Goal: Find specific page/section: Find specific page/section

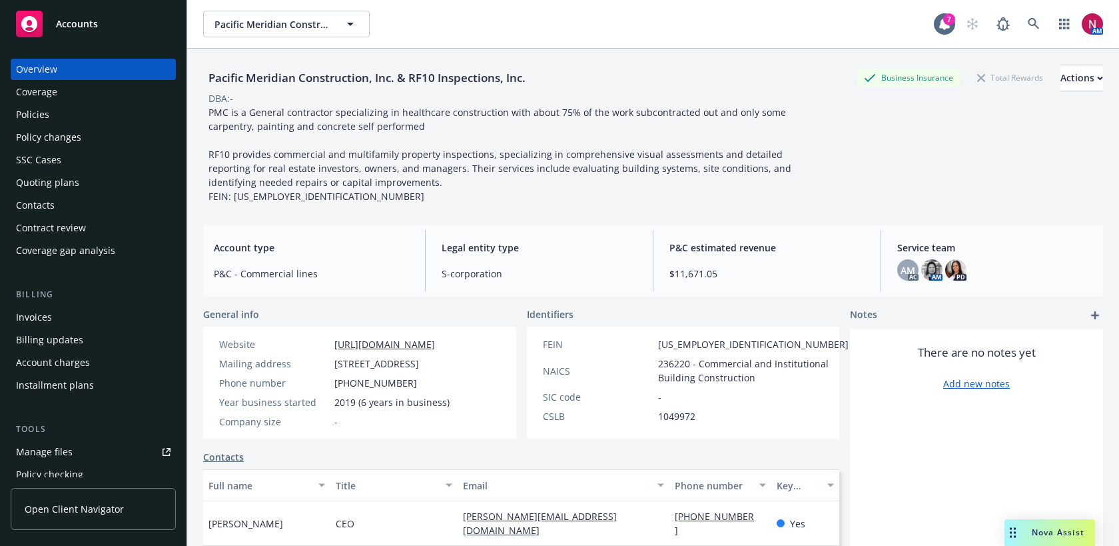
scroll to position [19, 0]
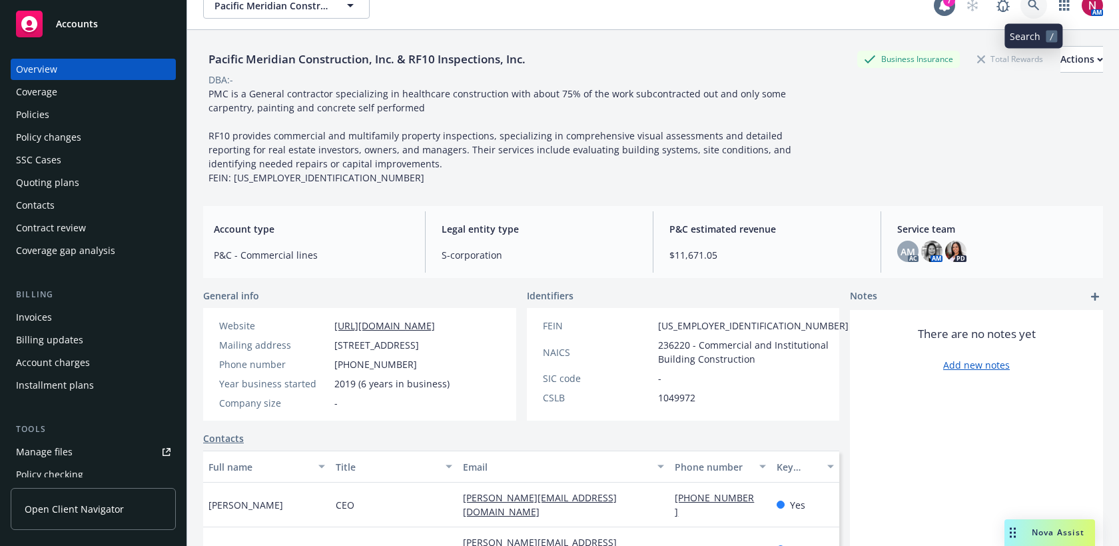
click at [1035, 7] on icon at bounding box center [1033, 4] width 11 height 11
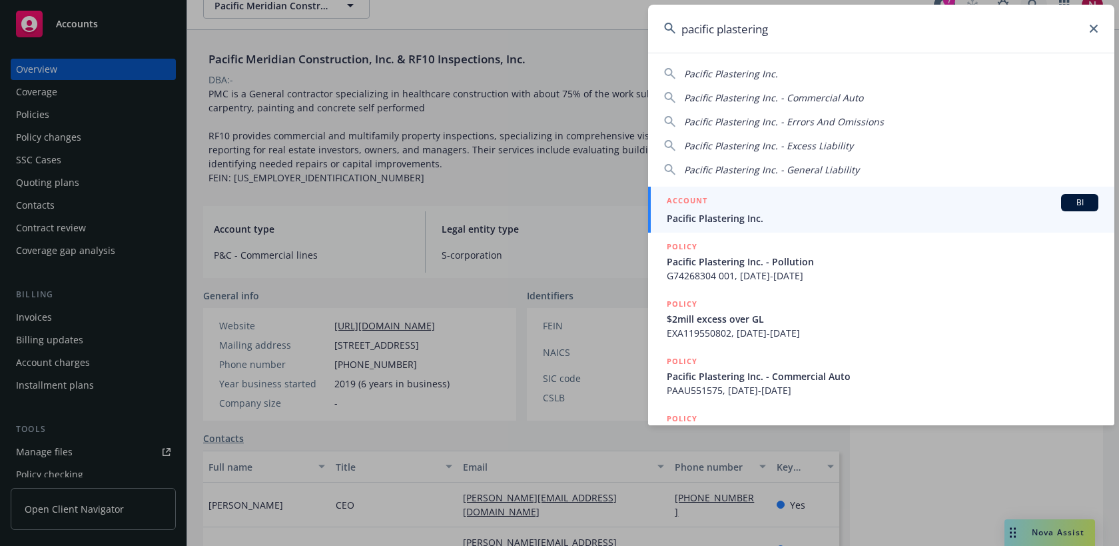
type input "pacific plastering"
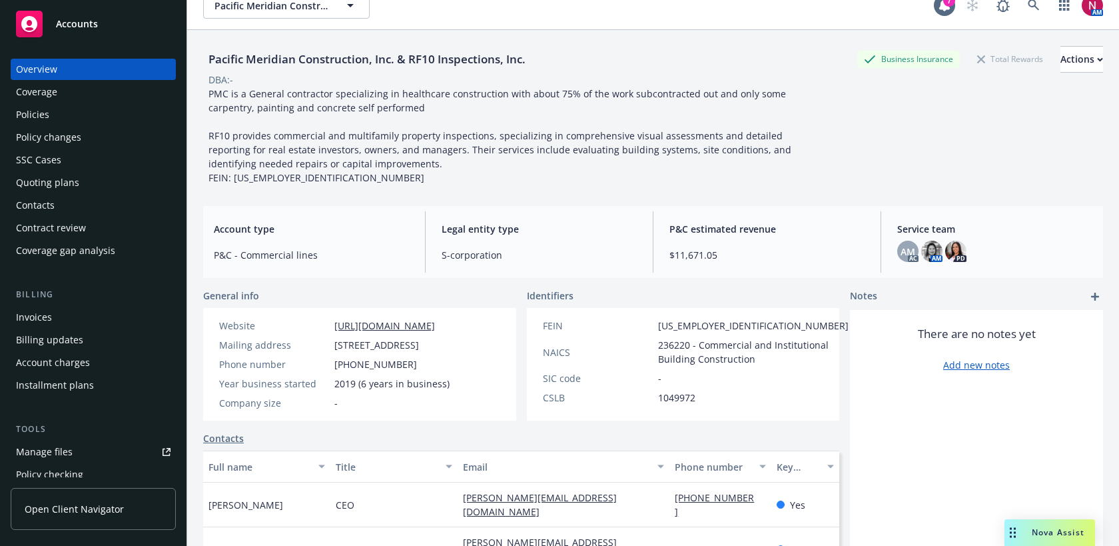
click at [62, 180] on div "Quoting plans" at bounding box center [47, 182] width 63 height 21
